Goal: Information Seeking & Learning: Learn about a topic

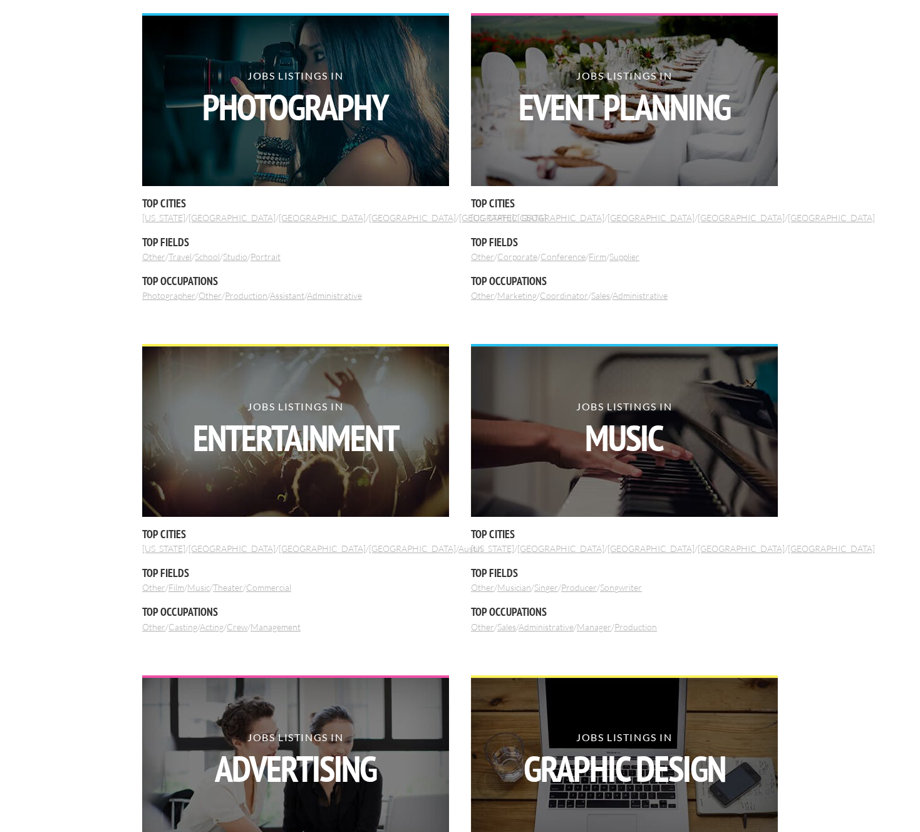
scroll to position [814, 0]
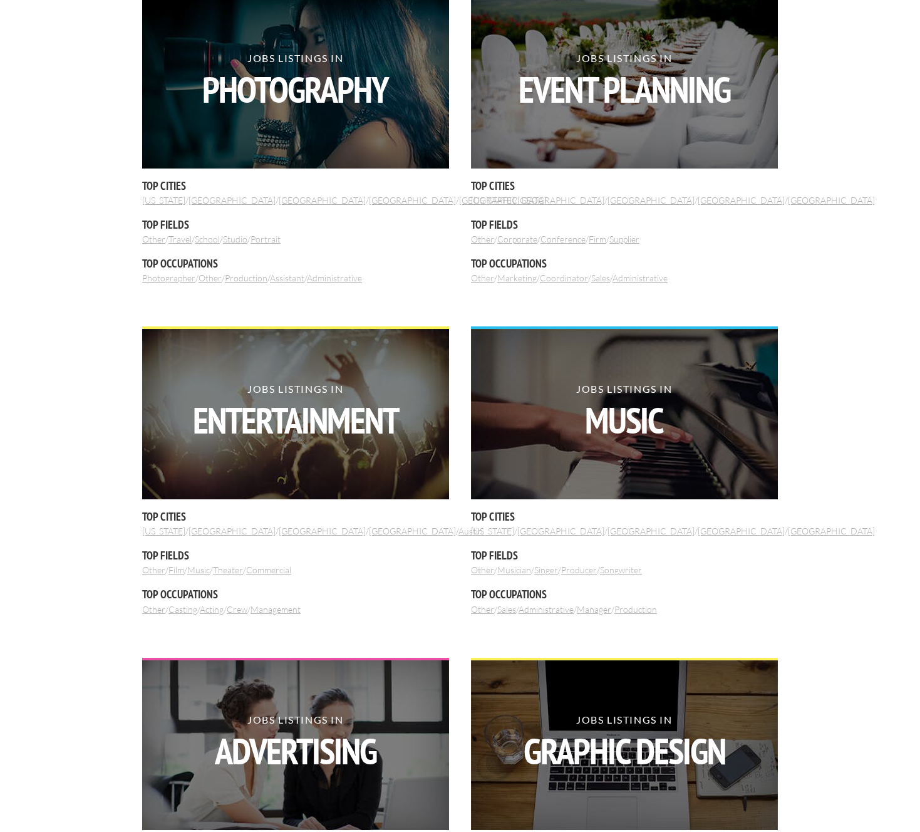
click at [183, 573] on link "Film" at bounding box center [177, 569] width 16 height 11
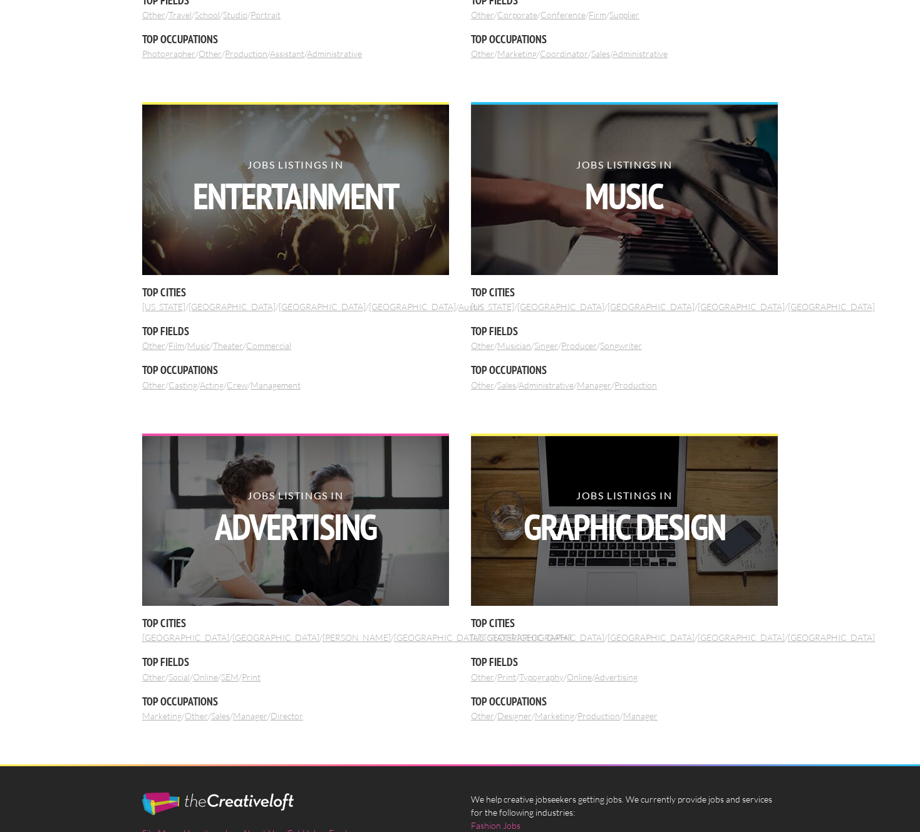
scroll to position [1035, 0]
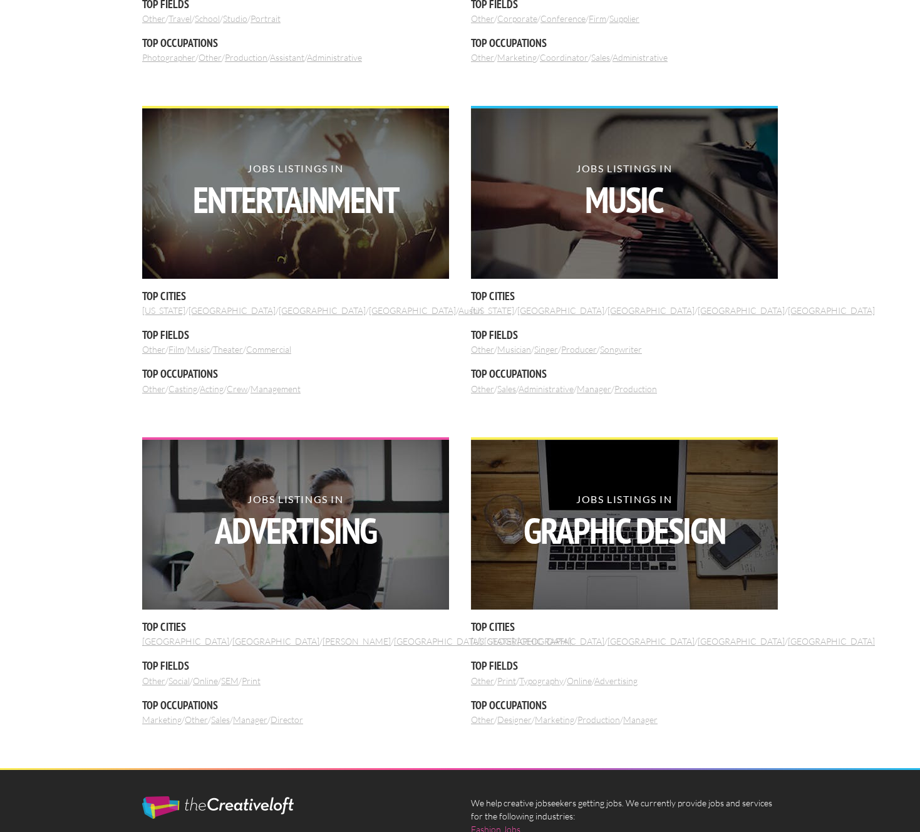
click at [184, 350] on link "Film" at bounding box center [177, 349] width 16 height 11
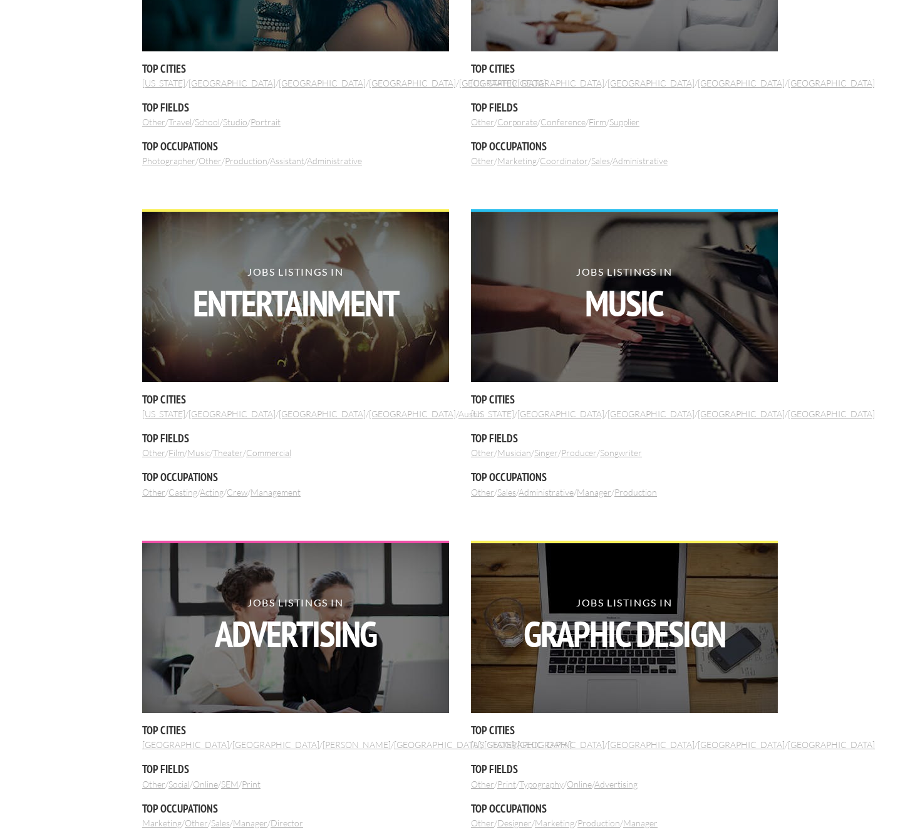
scroll to position [727, 0]
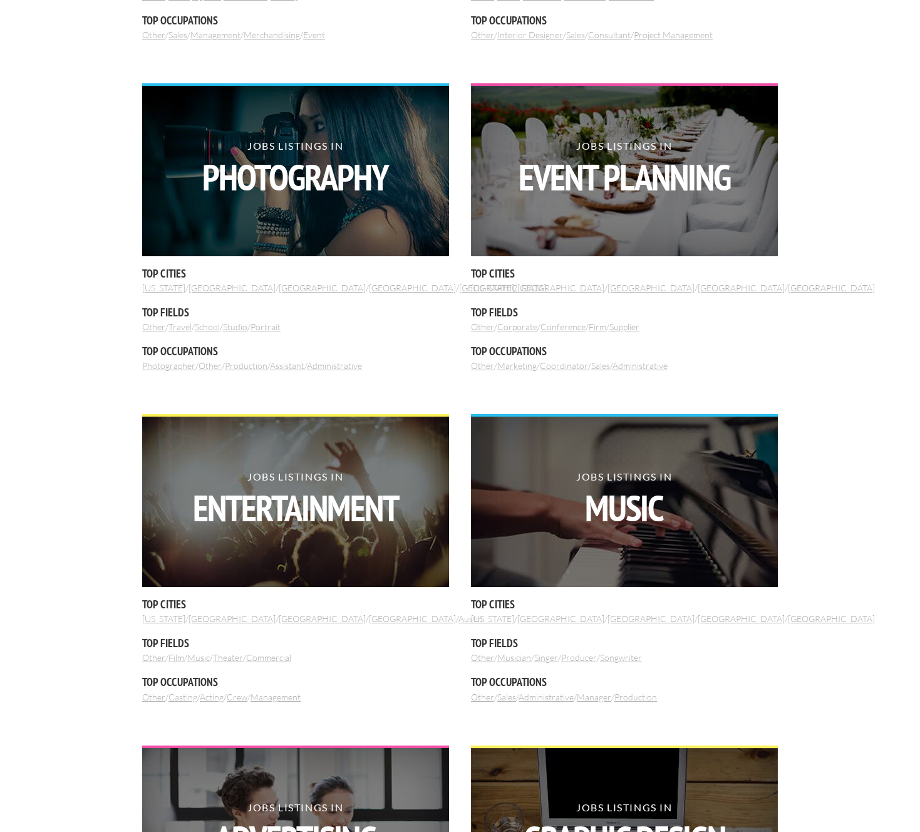
click at [187, 367] on link "Photographer" at bounding box center [168, 365] width 53 height 11
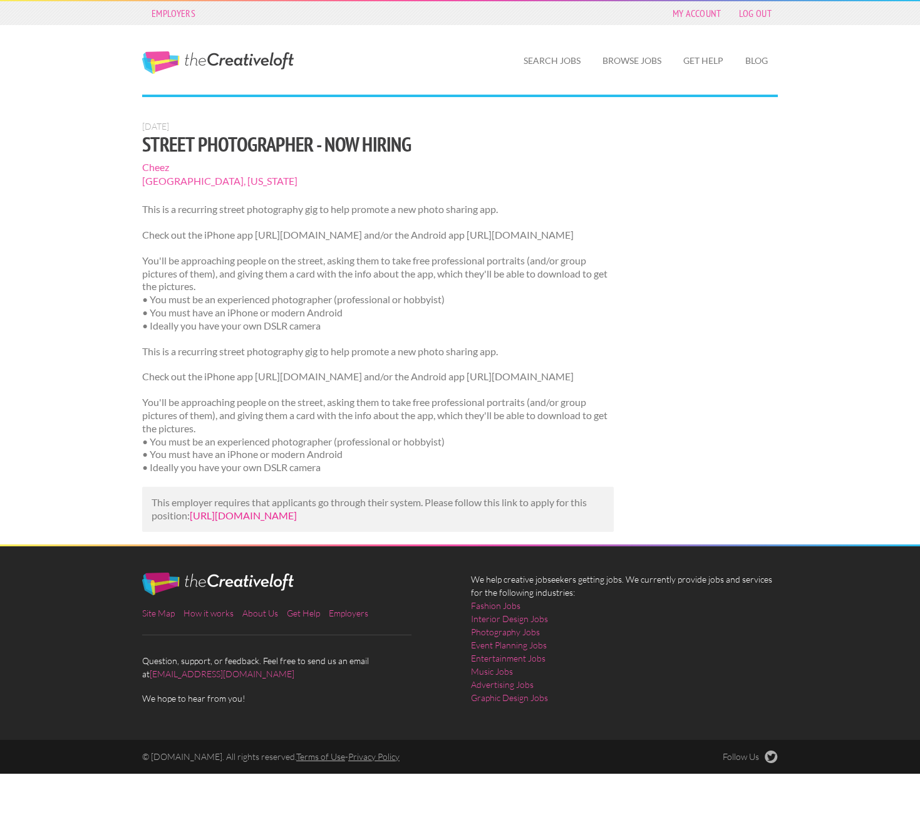
click at [297, 516] on link "[URL][DOMAIN_NAME]" at bounding box center [243, 515] width 107 height 12
